Goal: Task Accomplishment & Management: Manage account settings

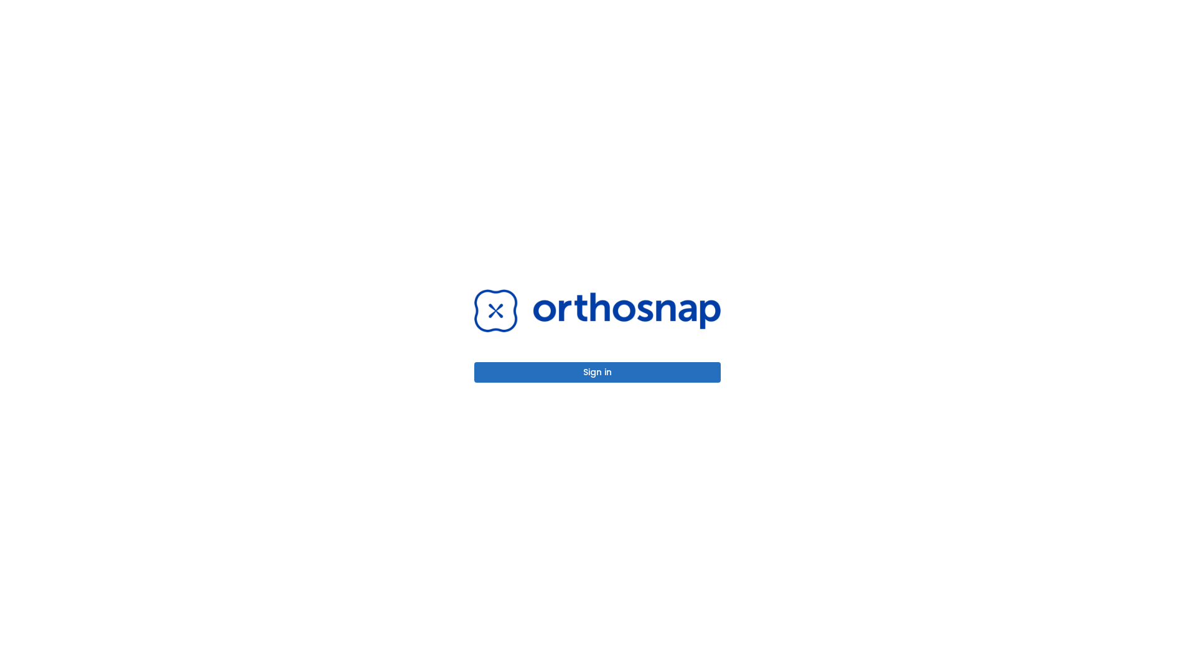
click at [598, 372] on button "Sign in" at bounding box center [597, 372] width 247 height 21
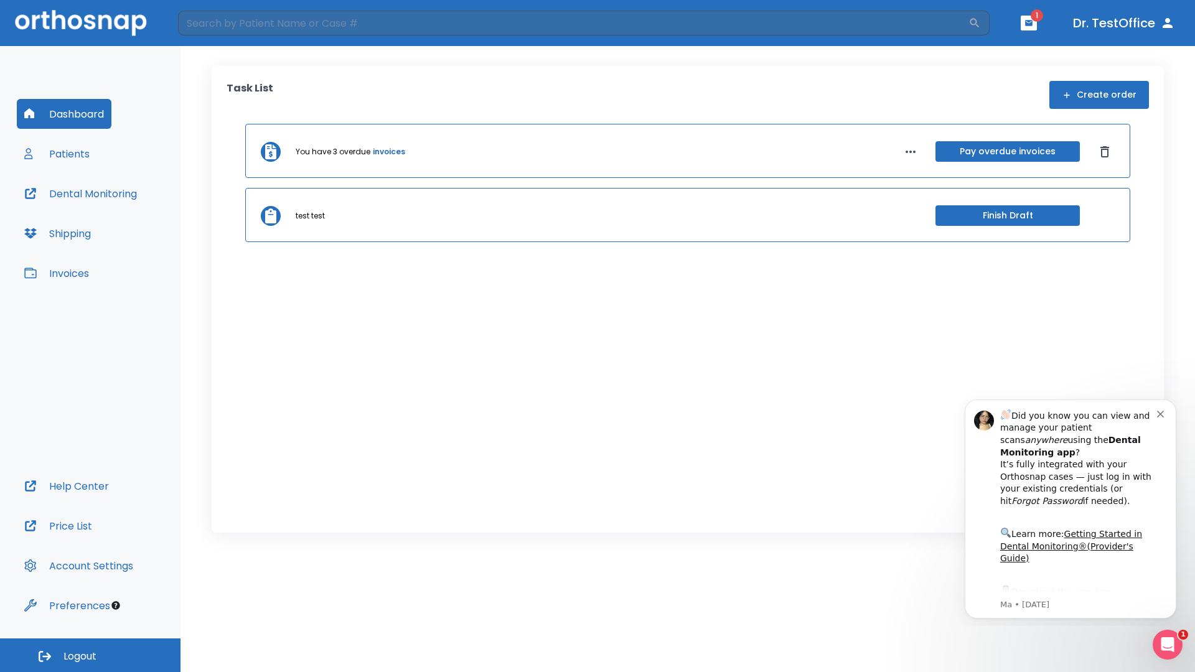
click at [90, 655] on span "Logout" at bounding box center [79, 657] width 33 height 14
